Goal: Task Accomplishment & Management: Complete application form

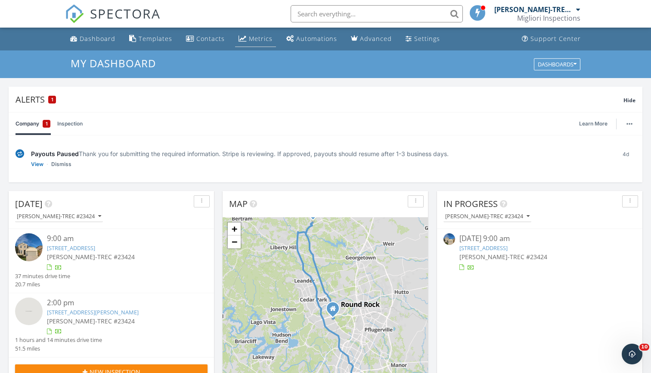
click at [249, 37] on div "Metrics" at bounding box center [261, 38] width 24 height 8
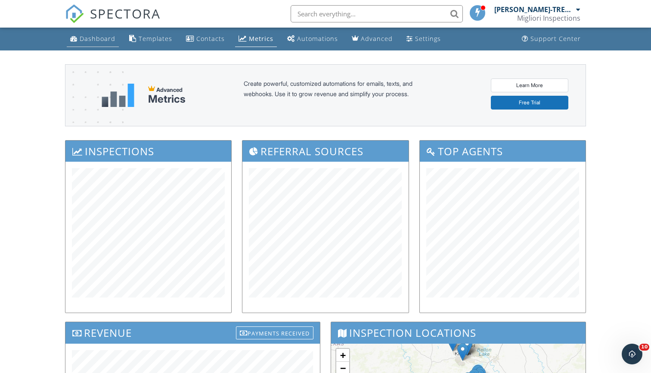
click at [92, 39] on div "Dashboard" at bounding box center [98, 38] width 36 height 8
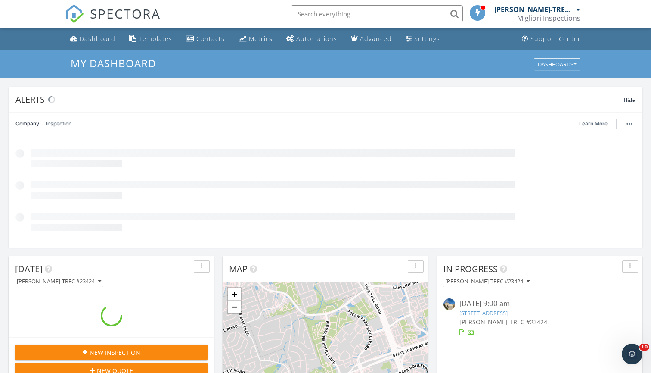
scroll to position [784, 652]
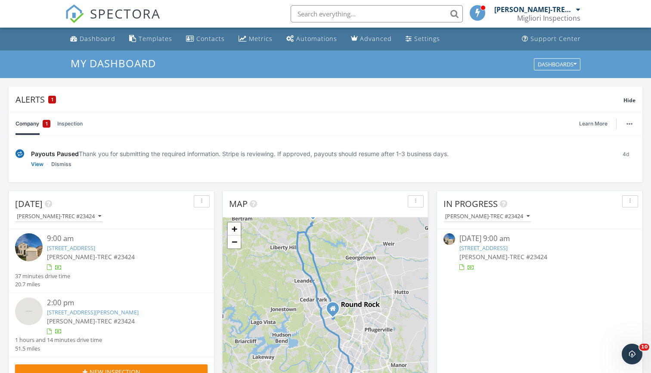
click at [60, 121] on link "Inspection" at bounding box center [69, 123] width 25 height 22
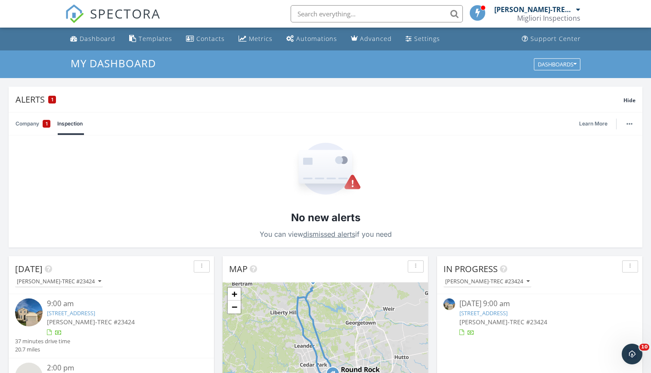
click at [28, 123] on link "Company 1" at bounding box center [33, 123] width 35 height 22
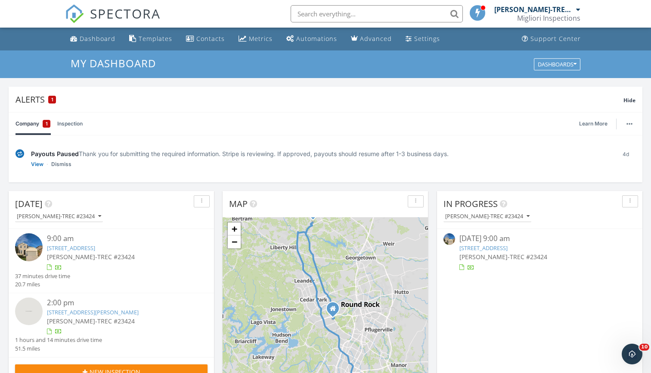
scroll to position [106, 0]
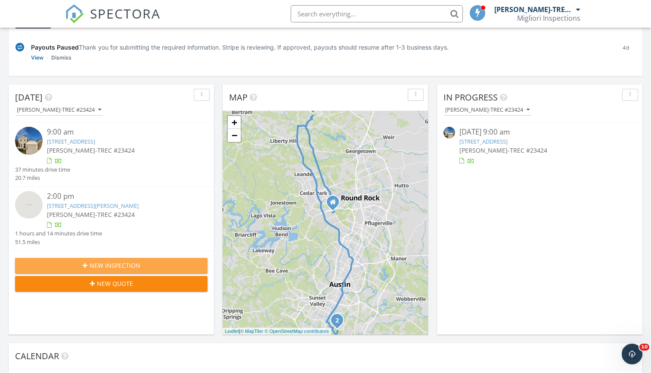
click at [128, 263] on span "New Inspection" at bounding box center [115, 265] width 51 height 9
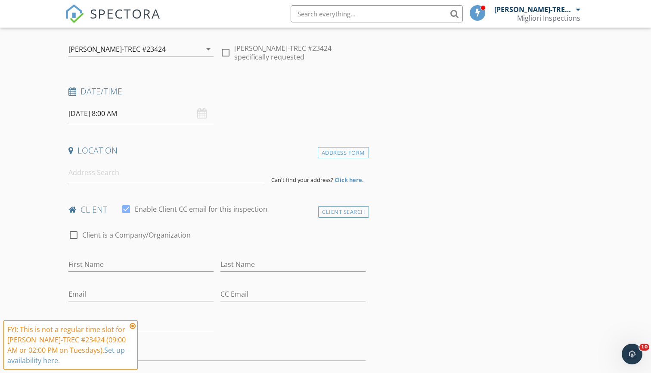
scroll to position [98, 0]
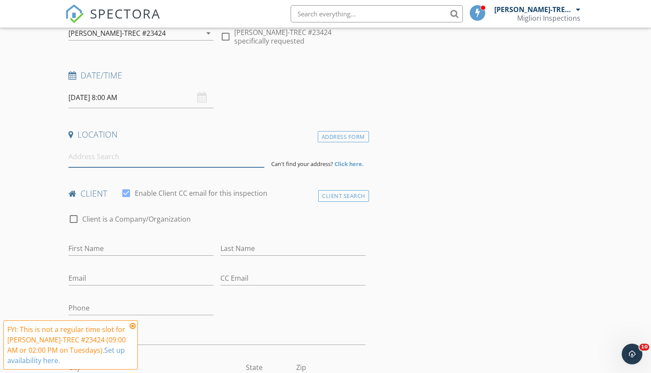
click at [125, 163] on input at bounding box center [166, 156] width 196 height 21
type input "363 Mill Street, San Marcos, TX, USA"
drag, startPoint x: 125, startPoint y: 163, endPoint x: 168, endPoint y: 173, distance: 43.4
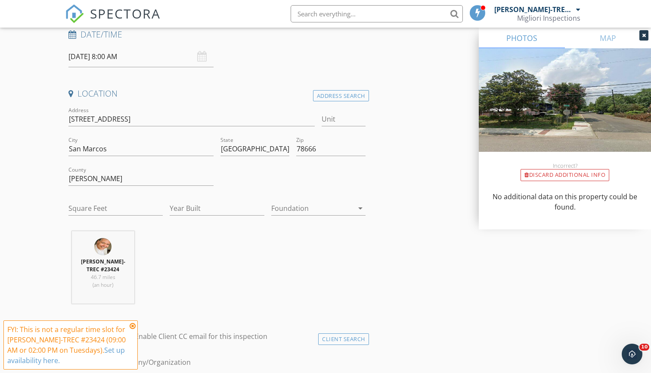
scroll to position [150, 0]
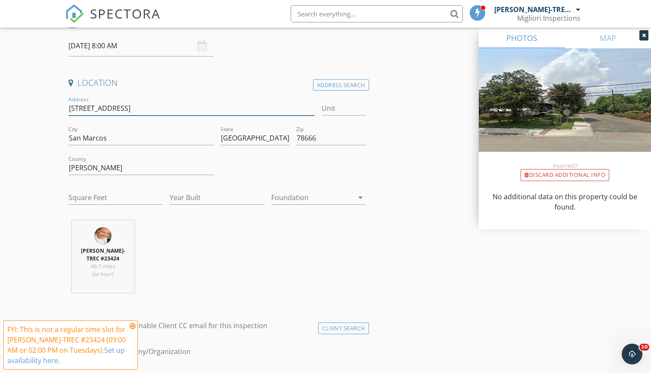
drag, startPoint x: 123, startPoint y: 107, endPoint x: 50, endPoint y: 107, distance: 73.2
click at [111, 192] on input "Square Feet" at bounding box center [115, 197] width 94 height 14
type input "1728"
click at [222, 192] on input "Year Built" at bounding box center [217, 197] width 94 height 14
type input "1982"
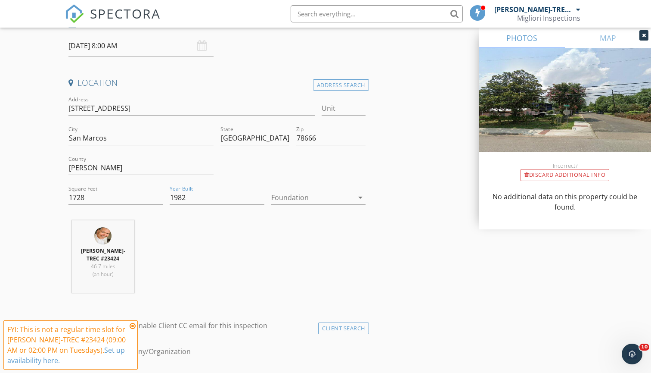
click at [298, 197] on div at bounding box center [312, 197] width 82 height 14
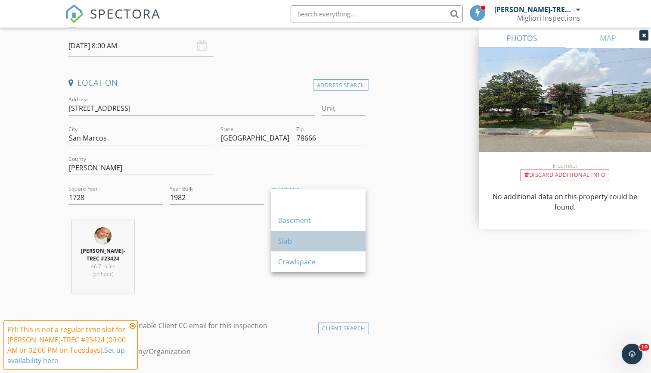
click at [301, 240] on div "Slab" at bounding box center [318, 241] width 81 height 10
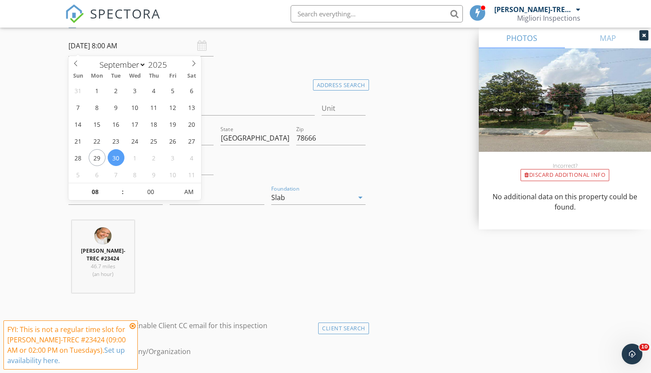
click at [110, 44] on input "09/30/2025 8:00 AM" at bounding box center [140, 45] width 145 height 21
select select "9"
click at [192, 64] on icon at bounding box center [194, 63] width 6 height 6
type input "10/04/2025 8:00 AM"
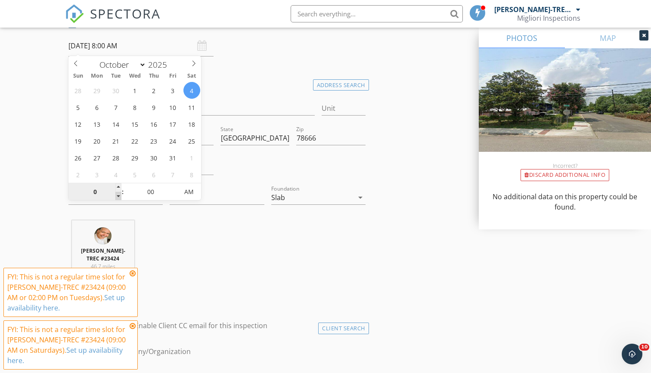
type input "09"
type input "[DATE] 9:00 AM"
click at [183, 217] on div "Location Address Search Address 363 Mill St Unit City San Marcos State TX Zip 7…" at bounding box center [217, 188] width 304 height 222
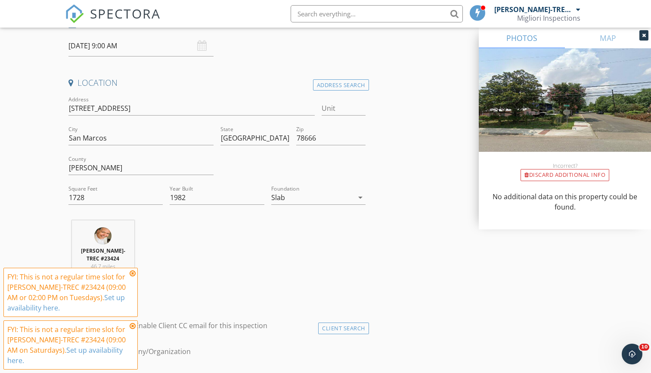
click at [134, 273] on icon at bounding box center [133, 273] width 6 height 7
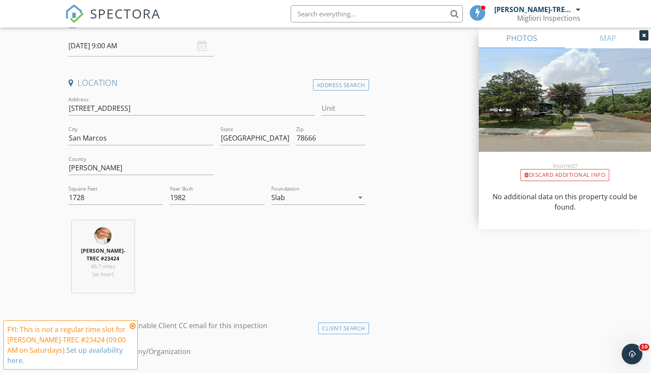
click at [132, 323] on icon at bounding box center [133, 325] width 6 height 7
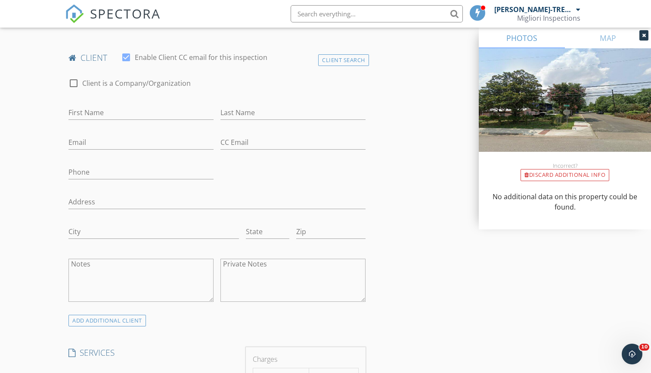
scroll to position [388, 0]
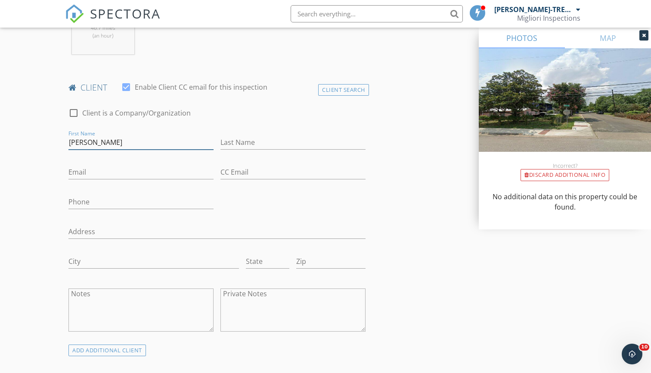
click at [162, 145] on input "Fabian" at bounding box center [140, 142] width 145 height 14
click at [89, 140] on input "FabianZea" at bounding box center [140, 142] width 145 height 14
type input "[PERSON_NAME]"
click at [249, 135] on input "Last Name" at bounding box center [293, 142] width 145 height 14
type input "[PERSON_NAME]"
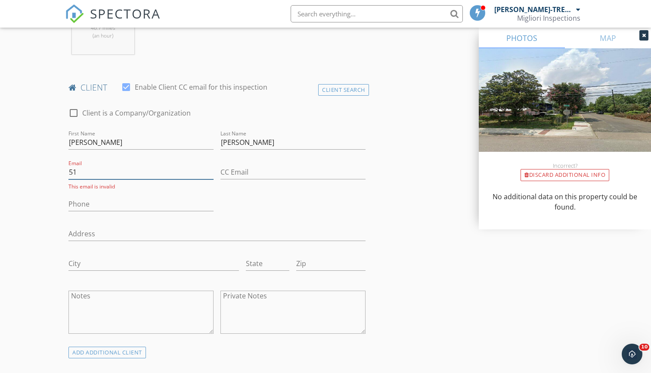
type input "5"
type input "[PHONE_NUMBER]"
click at [147, 174] on input "Email" at bounding box center [140, 172] width 145 height 14
type input "[PERSON_NAME][EMAIL_ADDRESS][DOMAIN_NAME]"
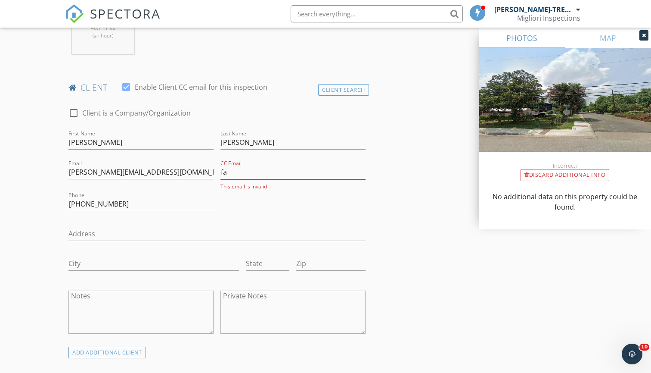
type input "f"
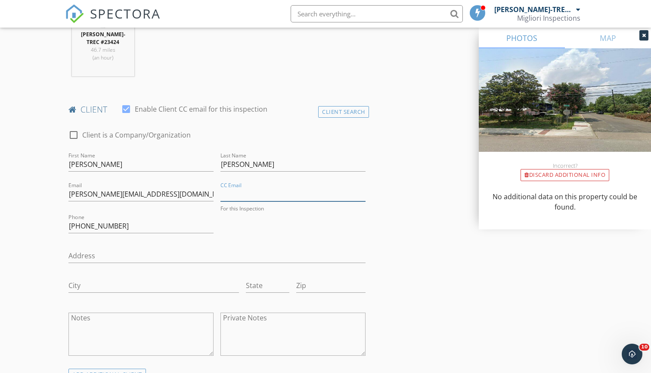
scroll to position [367, 0]
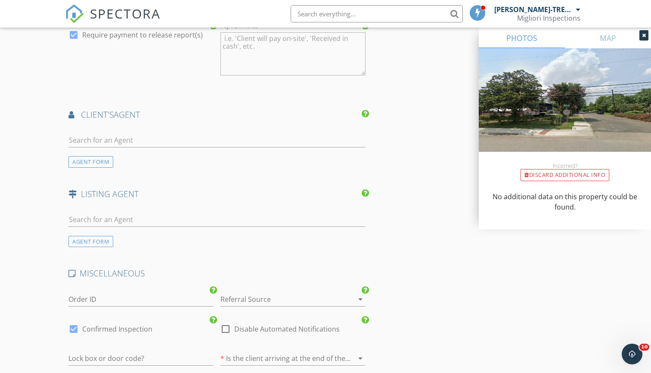
scroll to position [1002, 0]
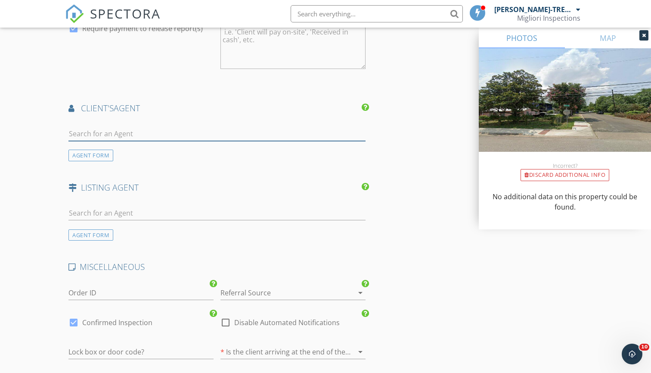
click at [103, 131] on input "text" at bounding box center [216, 134] width 297 height 14
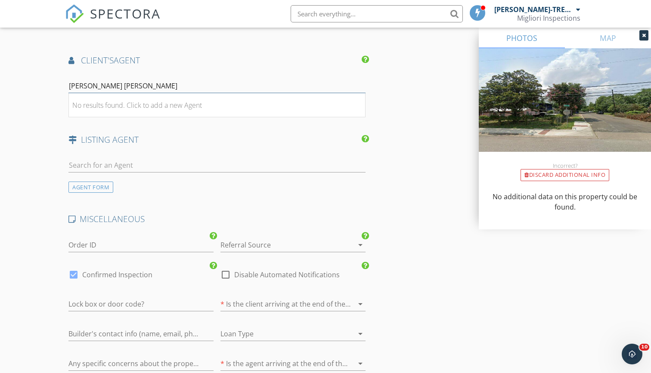
scroll to position [975, 0]
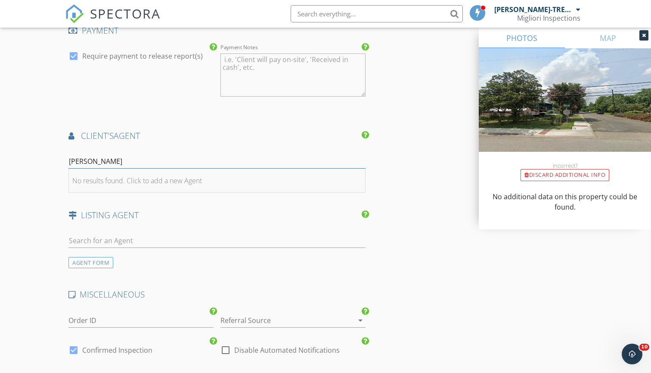
type input "Maria Laura Pimental"
click at [164, 178] on div "No results found. Click to add a new Agent" at bounding box center [137, 180] width 130 height 10
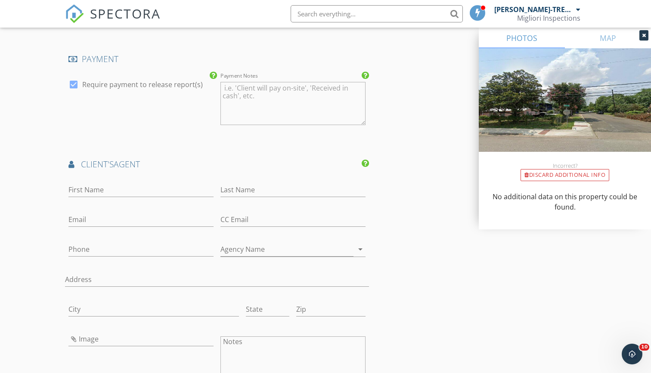
scroll to position [969, 0]
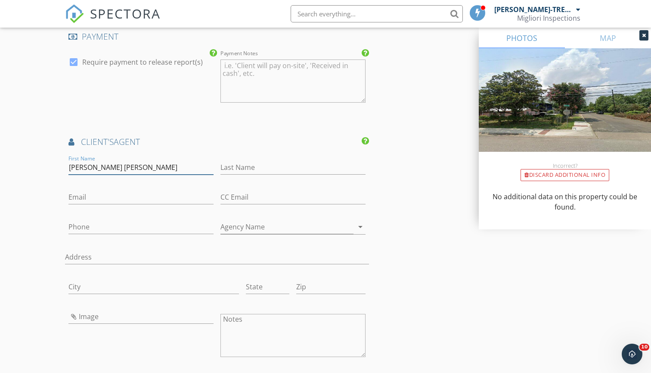
type input "[PERSON_NAME] [PERSON_NAME]"
type input "O"
type input "[PERSON_NAME]"
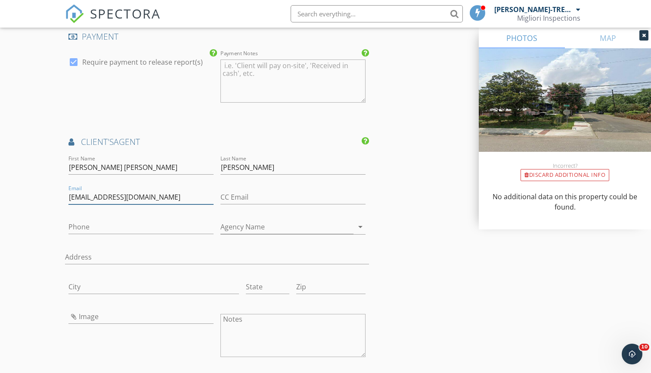
type input "[EMAIL_ADDRESS][DOMAIN_NAME]"
type input "[PHONE_NUMBER]"
click at [392, 286] on div "INSPECTOR(S) check_box Martin Enriquez-TREC #23424 PRIMARY Martin Enriquez-TREC…" at bounding box center [325, 72] width 521 height 1882
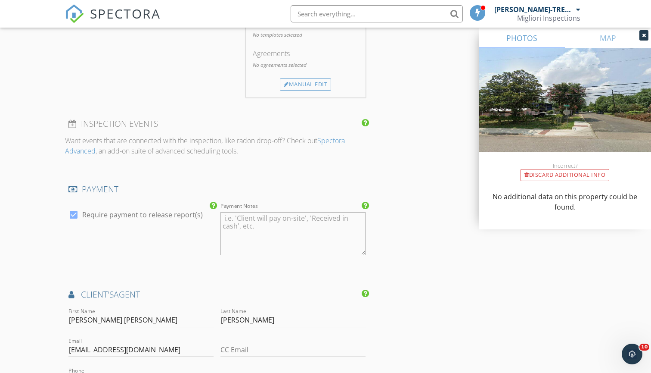
scroll to position [816, 0]
click at [396, 191] on div "INSPECTOR(S) check_box Martin Enriquez-TREC #23424 PRIMARY Martin Enriquez-TREC…" at bounding box center [325, 225] width 521 height 1882
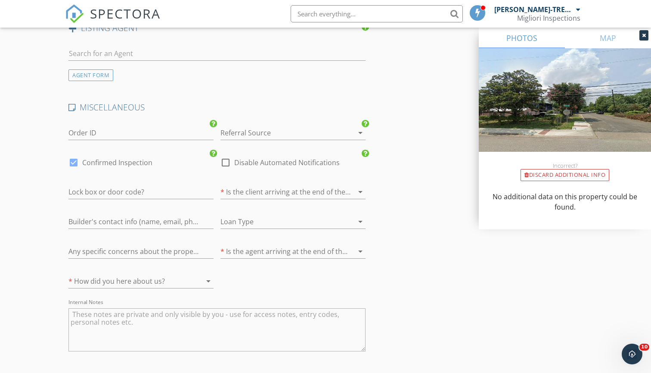
scroll to position [1425, 0]
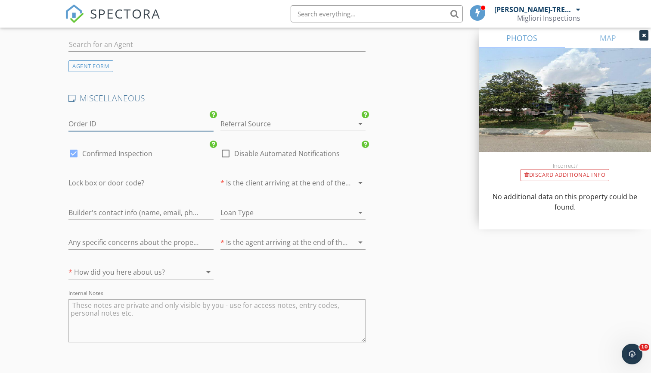
click at [156, 118] on input "Order ID" at bounding box center [140, 124] width 145 height 14
click at [244, 117] on div at bounding box center [281, 124] width 121 height 14
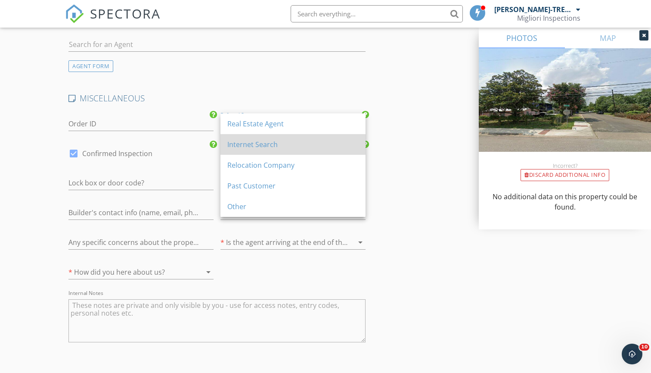
click at [257, 146] on div "Internet Search" at bounding box center [292, 144] width 131 height 10
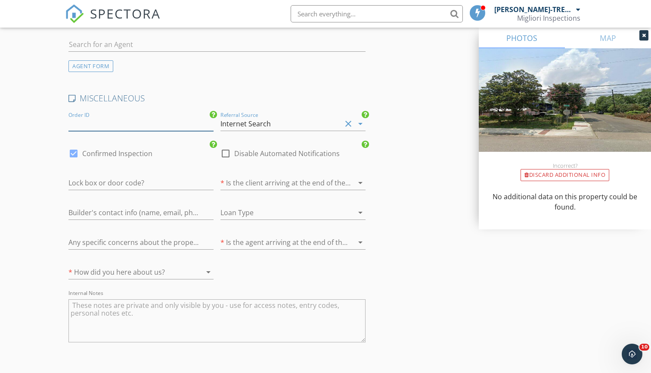
click at [140, 123] on input "Order ID" at bounding box center [140, 124] width 145 height 14
type input "TikTok"
click at [134, 180] on input "number" at bounding box center [140, 183] width 145 height 14
type input "6231"
click at [69, 179] on input "6231" at bounding box center [140, 183] width 145 height 14
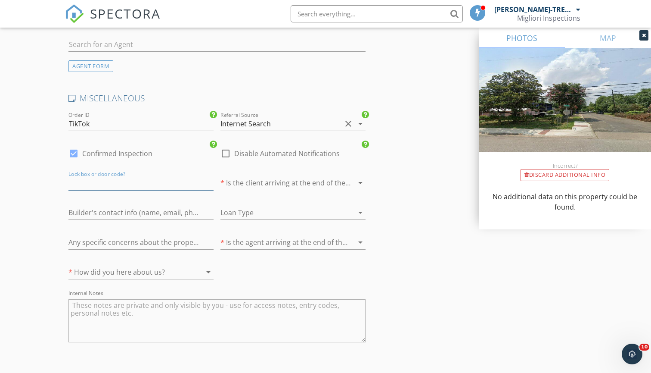
click at [126, 177] on input "number" at bounding box center [140, 183] width 145 height 14
type input "-1"
drag, startPoint x: 119, startPoint y: 177, endPoint x: 45, endPoint y: 181, distance: 73.8
click at [95, 184] on input "number" at bounding box center [140, 183] width 145 height 14
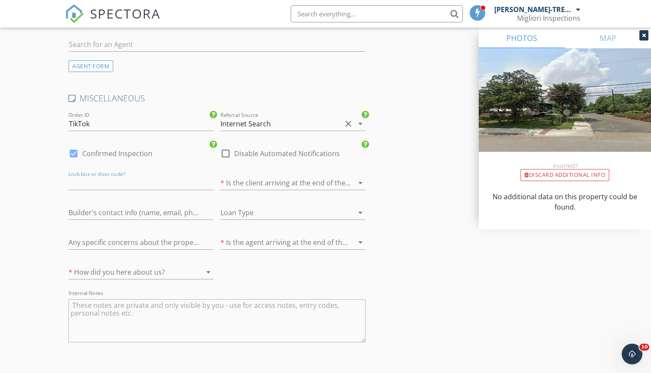
click at [324, 182] on div at bounding box center [281, 183] width 121 height 14
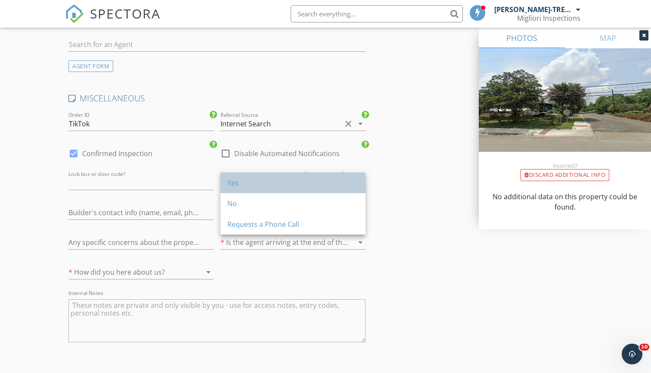
click at [317, 187] on div "Yes" at bounding box center [292, 182] width 131 height 10
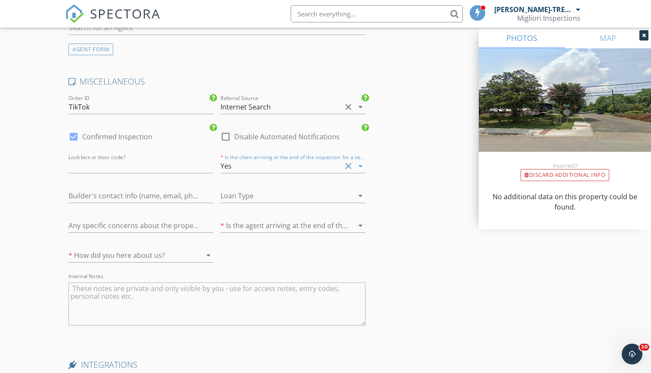
scroll to position [1445, 0]
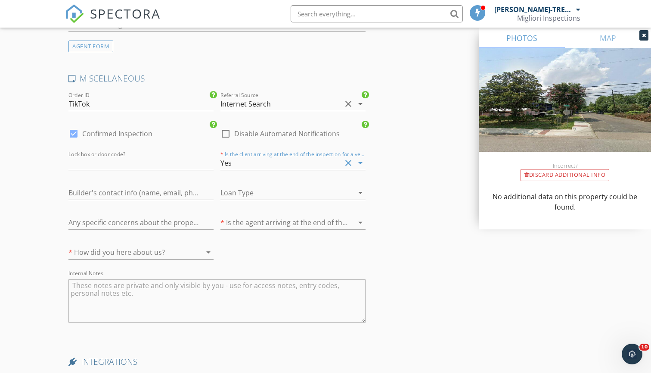
click at [363, 218] on icon "arrow_drop_down" at bounding box center [360, 222] width 10 height 10
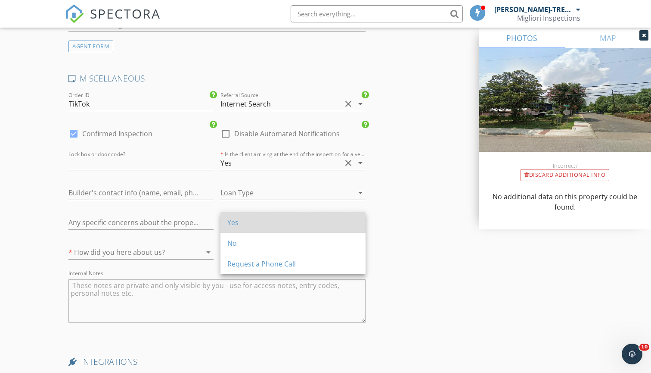
click at [339, 223] on div "Yes" at bounding box center [292, 222] width 131 height 10
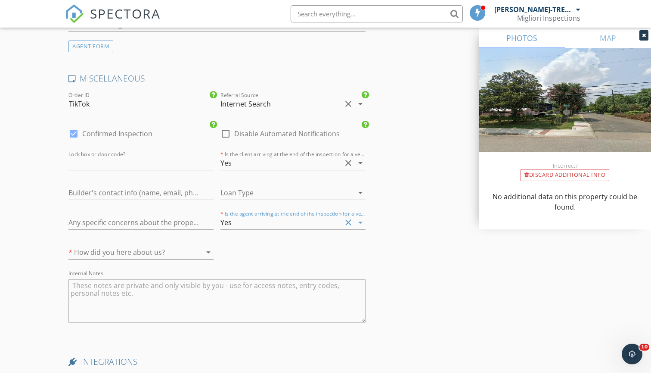
scroll to position [1472, 0]
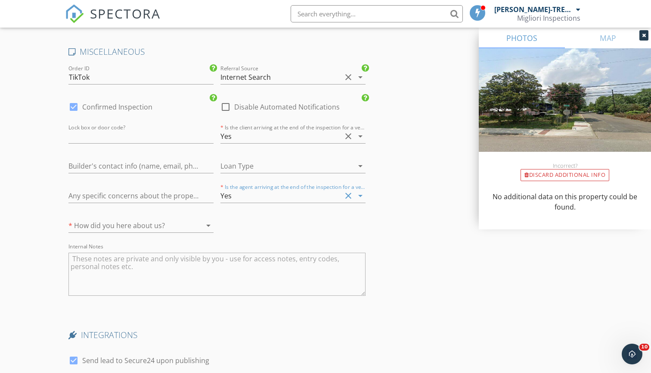
click at [192, 224] on div at bounding box center [196, 225] width 10 height 10
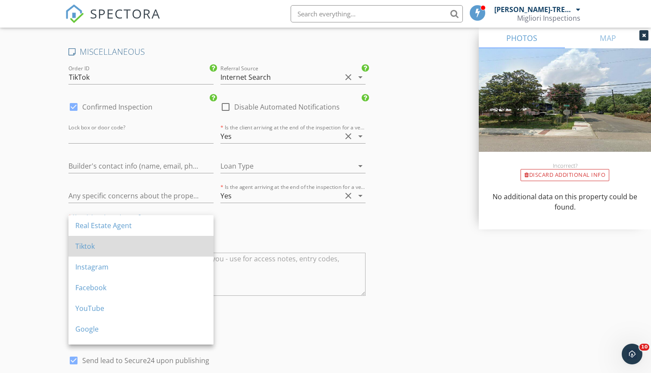
click at [161, 245] on div "Tiktok" at bounding box center [140, 246] width 131 height 10
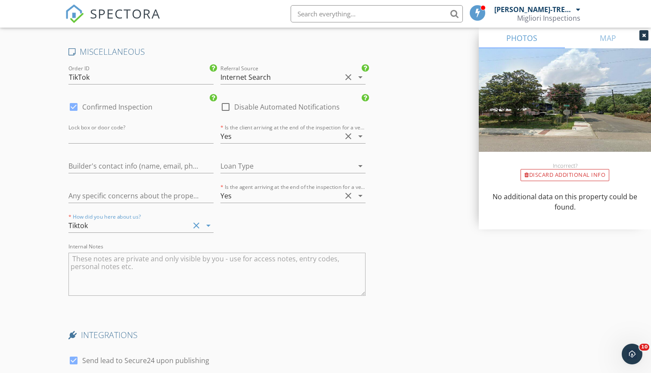
click at [206, 222] on icon "arrow_drop_down" at bounding box center [208, 225] width 10 height 10
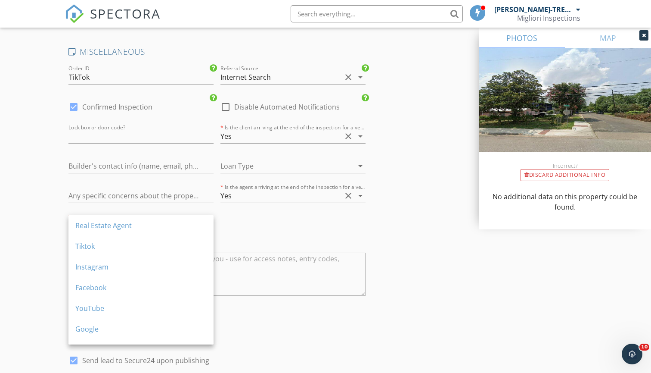
click at [246, 233] on div "MISCELLANEOUS Order ID TikTok Referral Source Internet Search clear arrow_drop_…" at bounding box center [217, 177] width 304 height 262
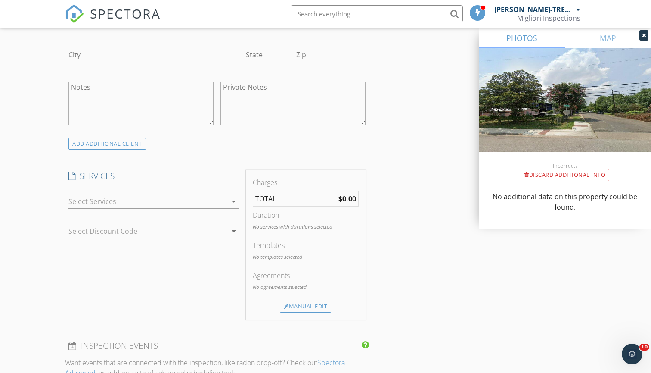
scroll to position [594, 0]
click at [224, 202] on div at bounding box center [147, 201] width 159 height 14
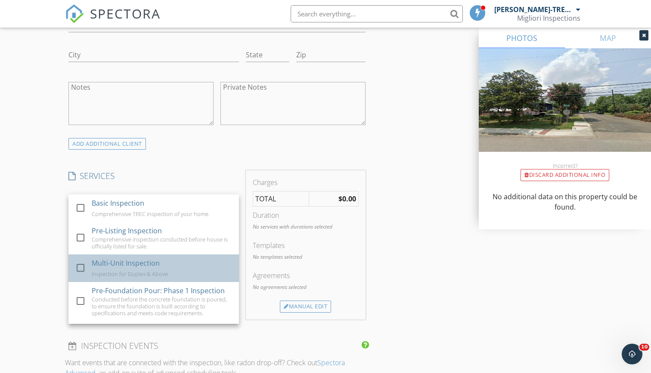
click at [149, 258] on div "Multi-Unit Inspection" at bounding box center [126, 263] width 68 height 10
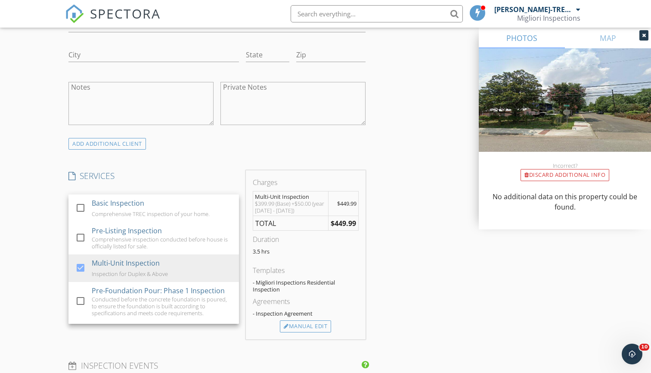
click at [151, 329] on div "SERVICES check_box_outline_blank Basic Inspection Comprehensive TREC inspection…" at bounding box center [153, 254] width 177 height 169
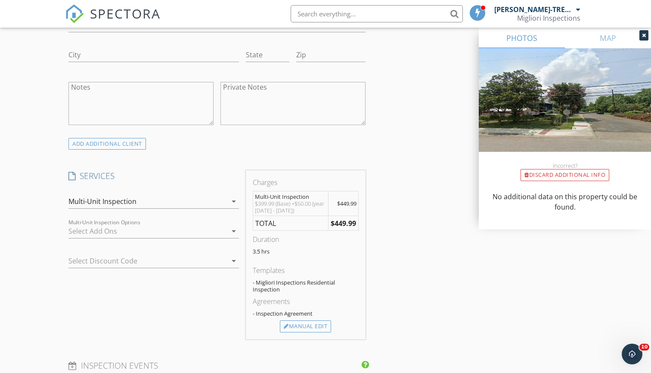
click at [225, 230] on div at bounding box center [147, 231] width 159 height 14
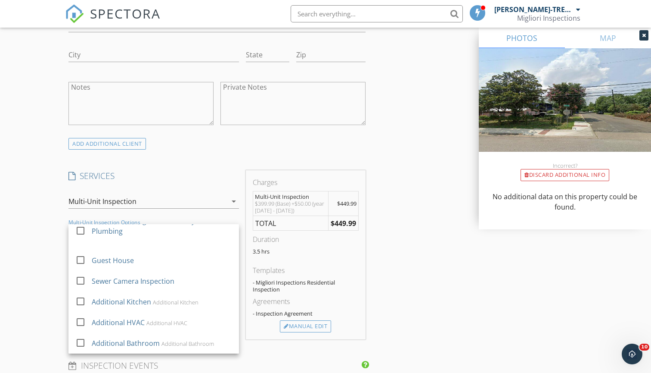
scroll to position [136, 0]
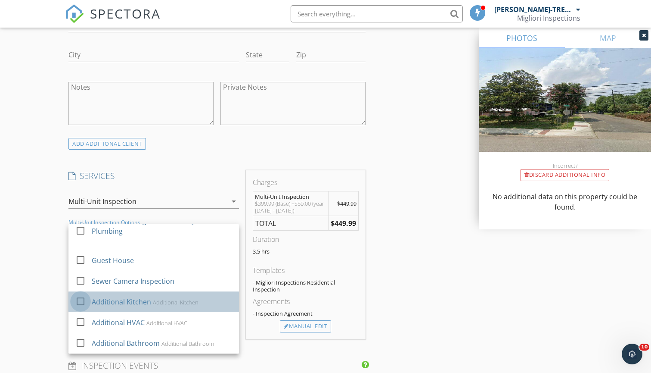
click at [82, 297] on div at bounding box center [80, 301] width 15 height 15
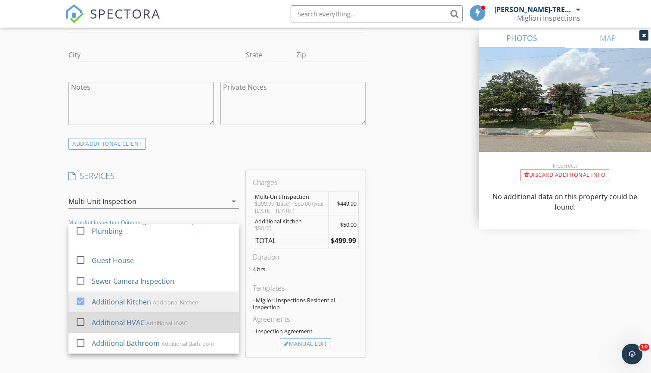
click at [80, 316] on div at bounding box center [80, 321] width 15 height 15
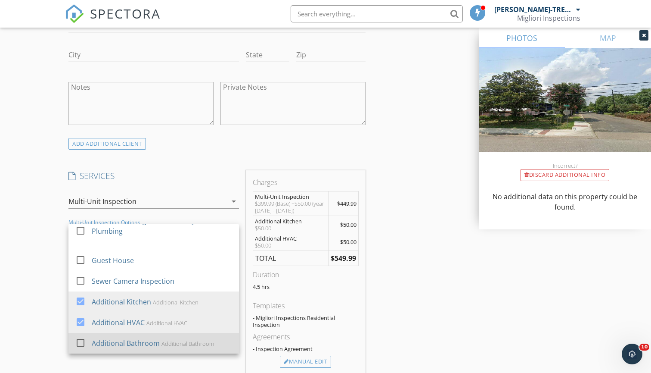
click at [79, 345] on div at bounding box center [80, 342] width 15 height 15
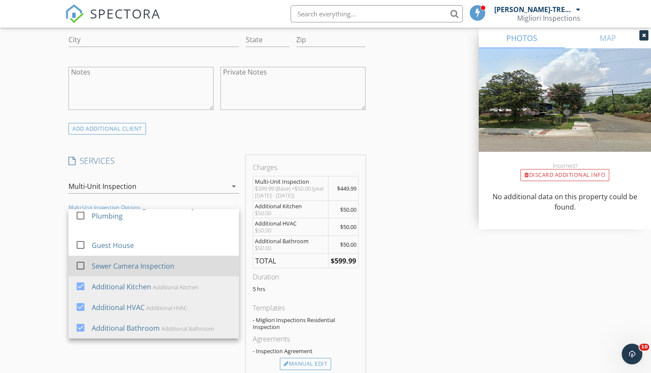
scroll to position [619, 0]
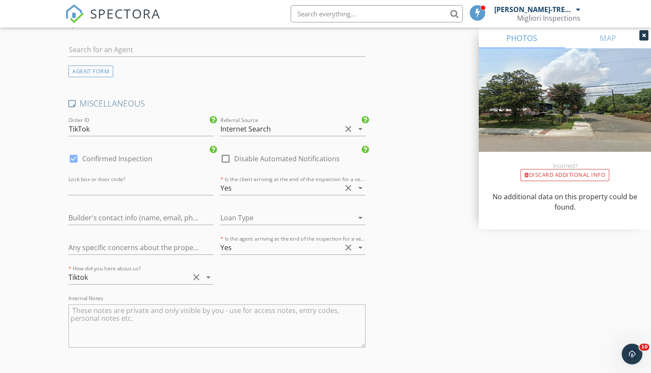
scroll to position [1498, 0]
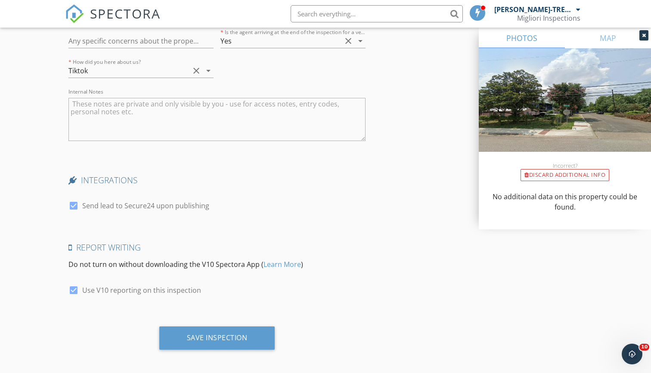
scroll to position [1699, 0]
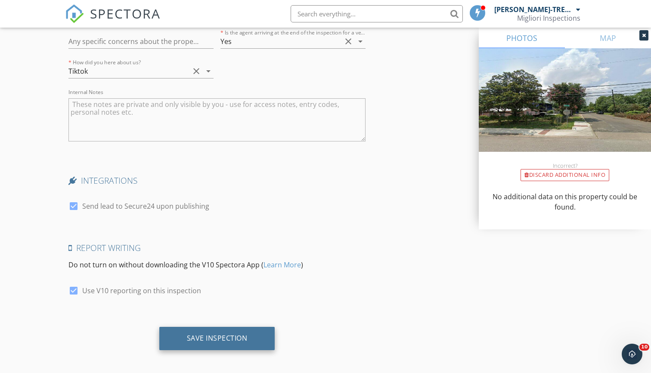
click at [266, 327] on div "Save Inspection" at bounding box center [217, 338] width 116 height 23
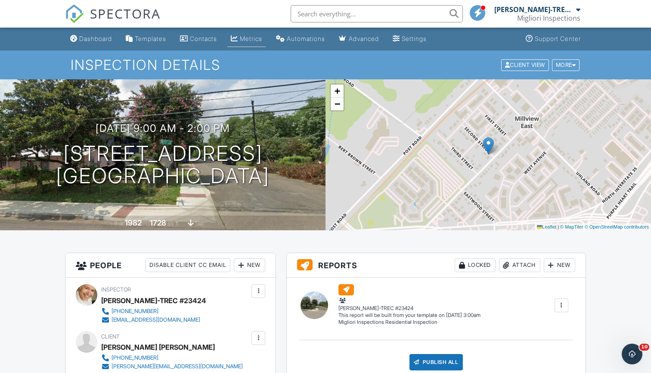
click at [244, 40] on div "Metrics" at bounding box center [251, 38] width 22 height 7
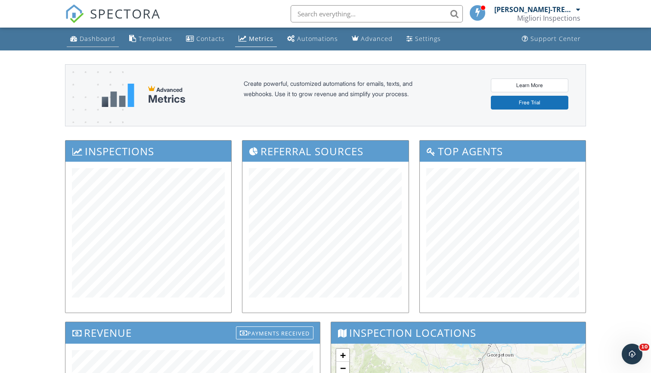
click at [96, 34] on link "Dashboard" at bounding box center [93, 39] width 52 height 16
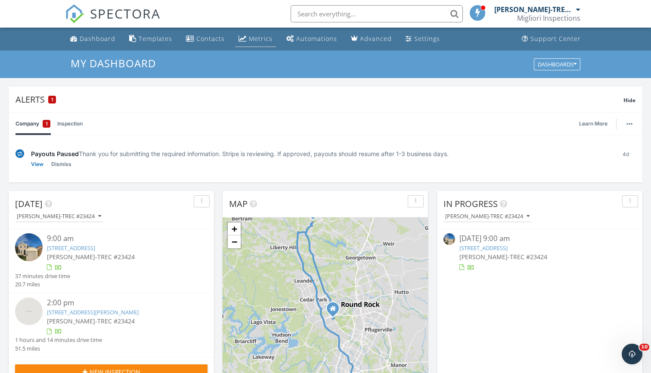
click at [256, 39] on div "Metrics" at bounding box center [261, 38] width 24 height 8
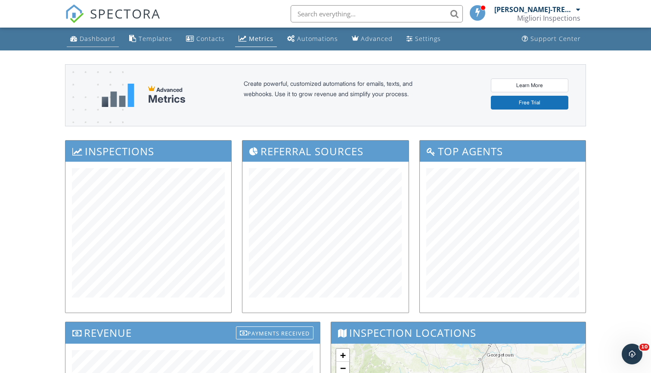
click at [83, 43] on link "Dashboard" at bounding box center [93, 39] width 52 height 16
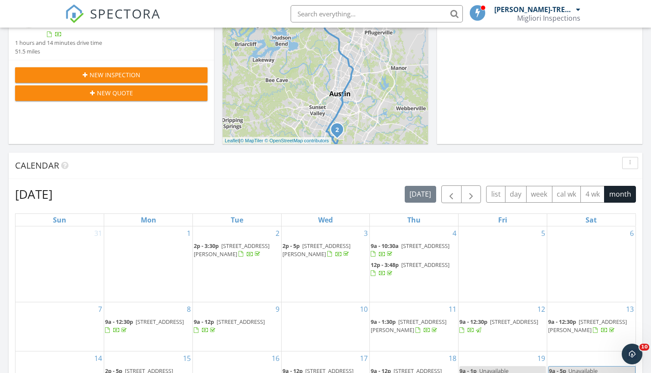
scroll to position [363, 0]
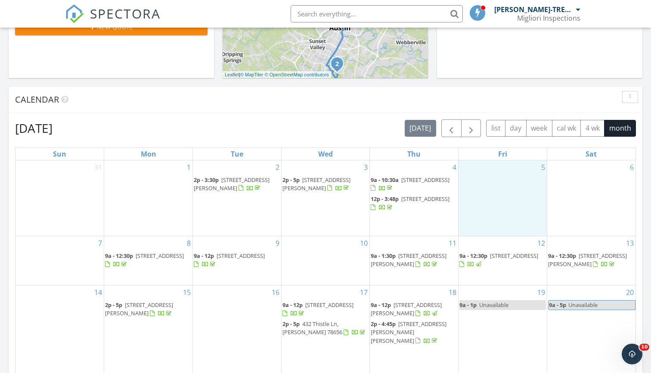
click at [478, 198] on div "5" at bounding box center [503, 197] width 88 height 75
click at [471, 126] on span "button" at bounding box center [471, 128] width 10 height 10
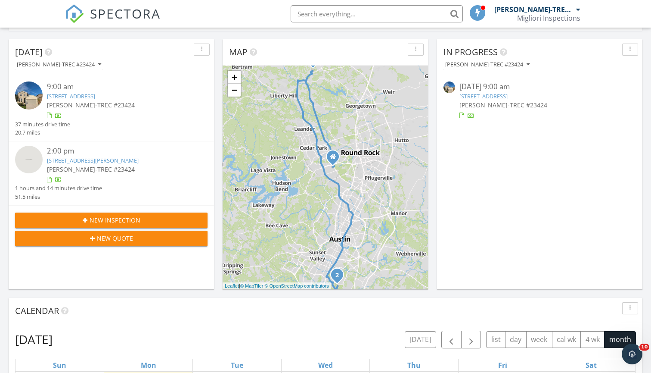
scroll to position [147, 0]
